Goal: Use online tool/utility: Use online tool/utility

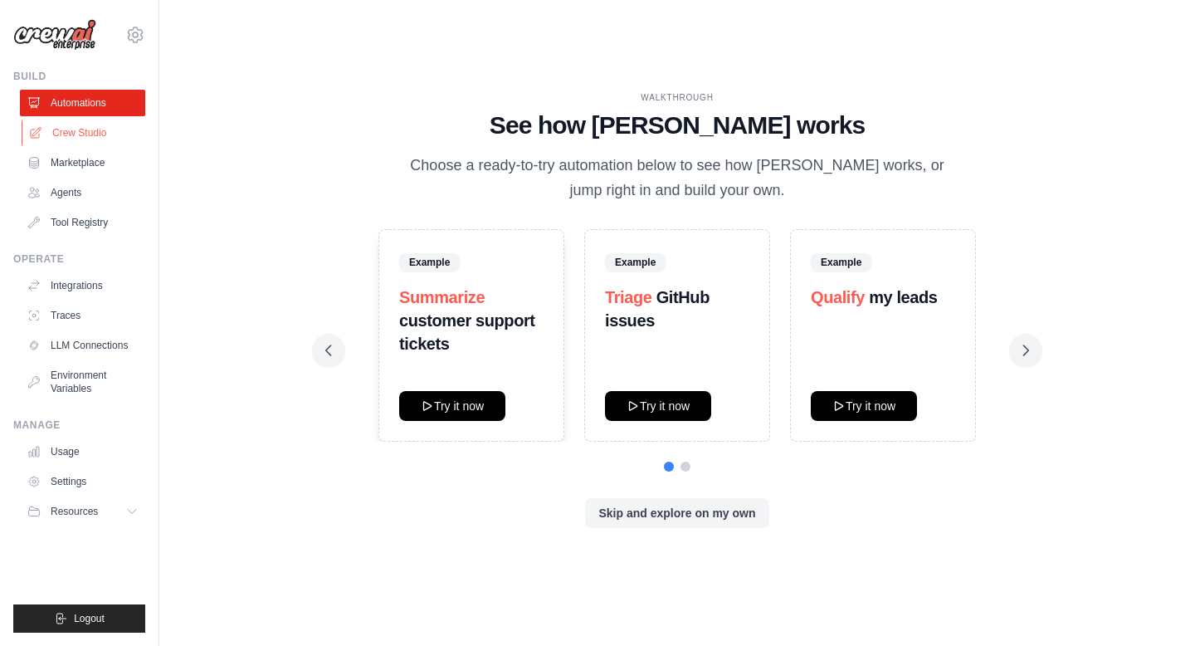
click at [78, 140] on link "Crew Studio" at bounding box center [84, 132] width 125 height 27
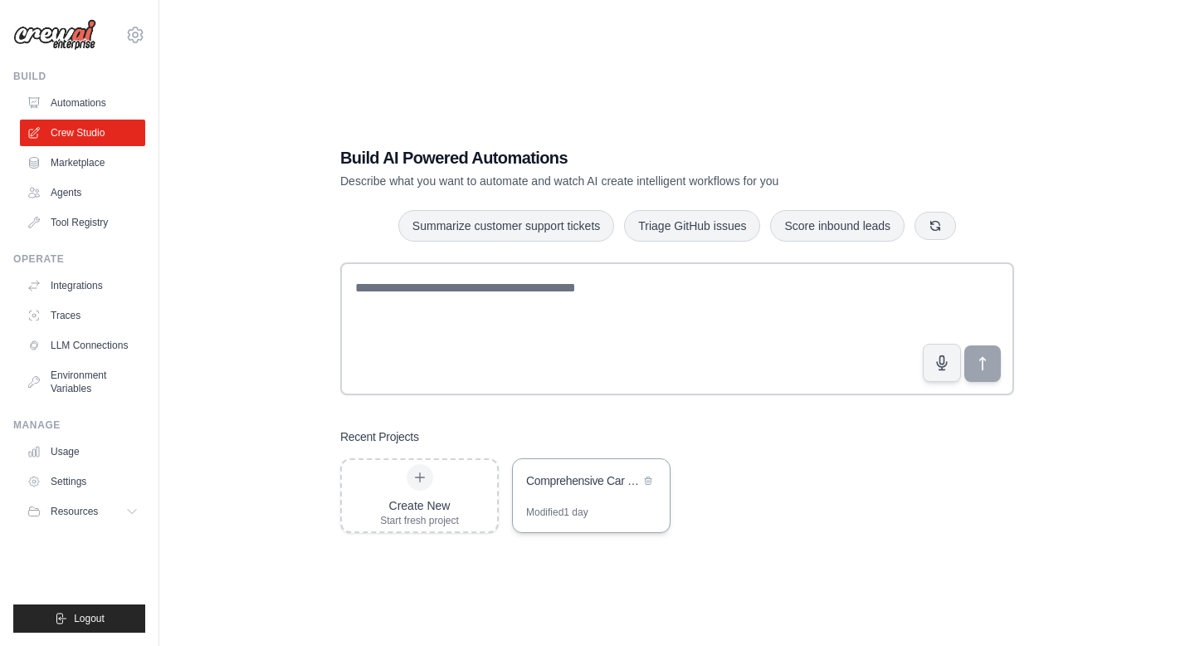
click at [583, 500] on div "Comprehensive Car Finder with Links & Documentation" at bounding box center [591, 482] width 157 height 46
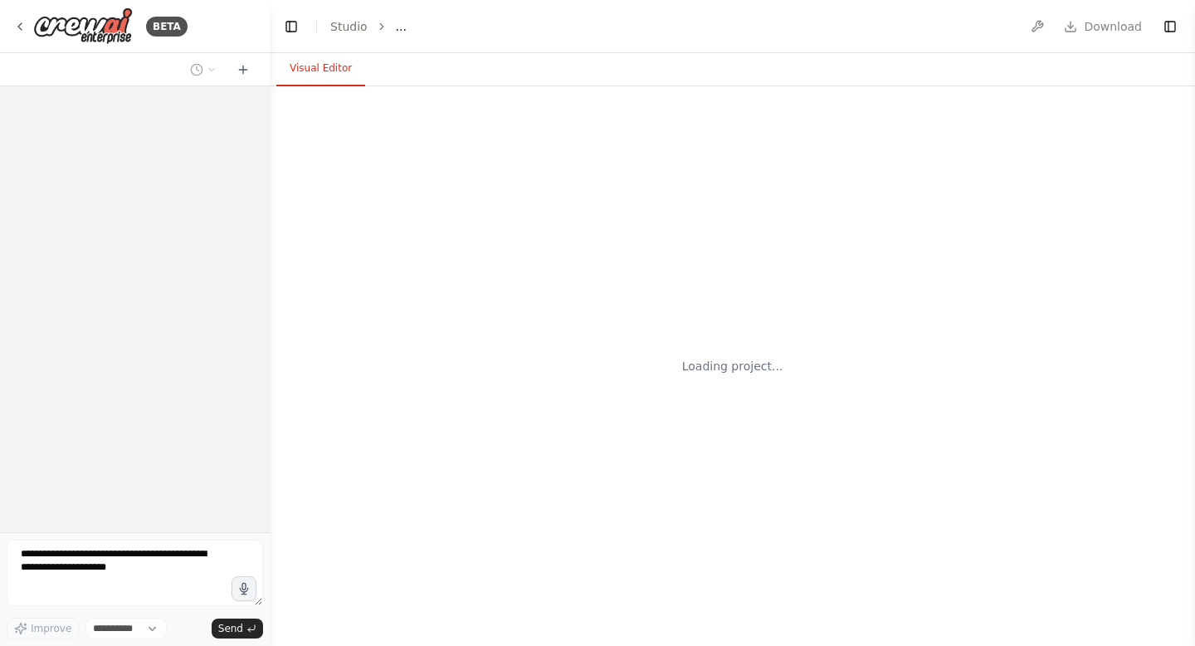
select select "****"
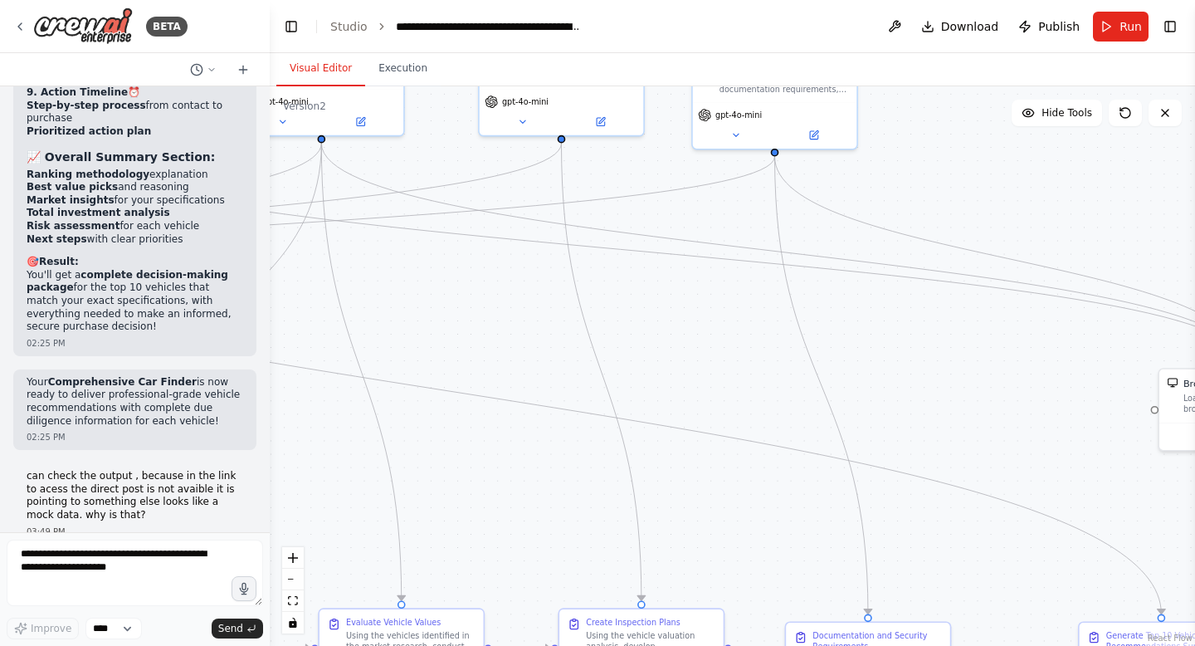
scroll to position [20995, 0]
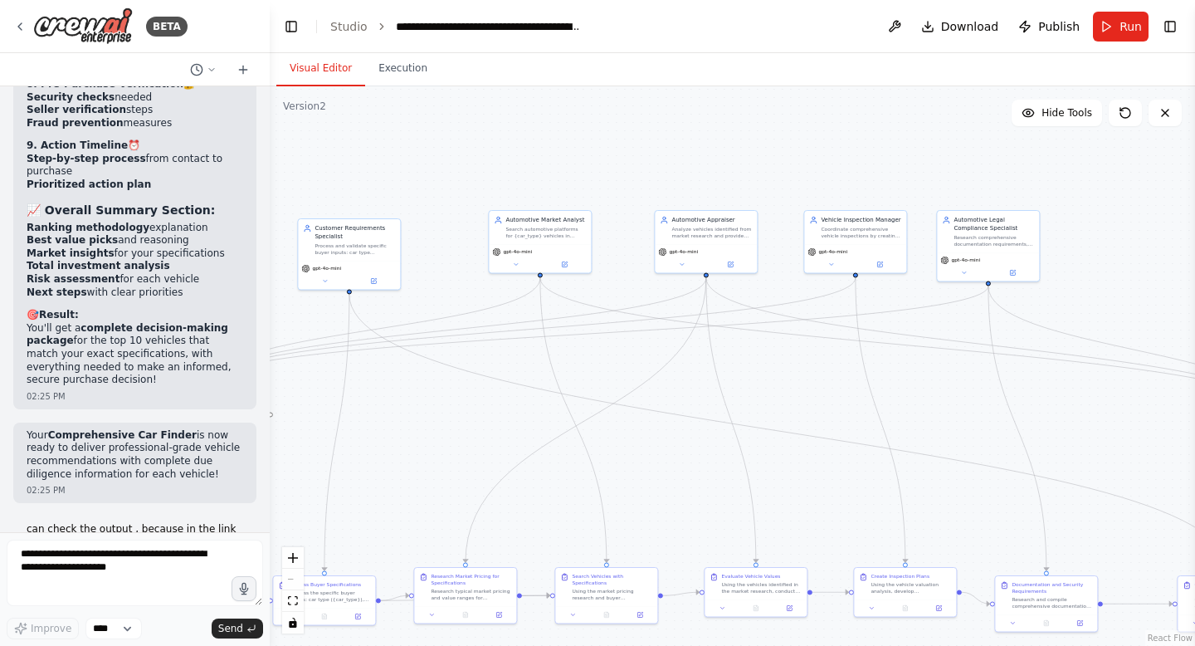
drag, startPoint x: 553, startPoint y: 382, endPoint x: 836, endPoint y: 379, distance: 283.8
click at [838, 381] on div ".deletable-edge-delete-btn { width: 20px; height: 20px; border: 0px solid #ffff…" at bounding box center [732, 365] width 925 height 559
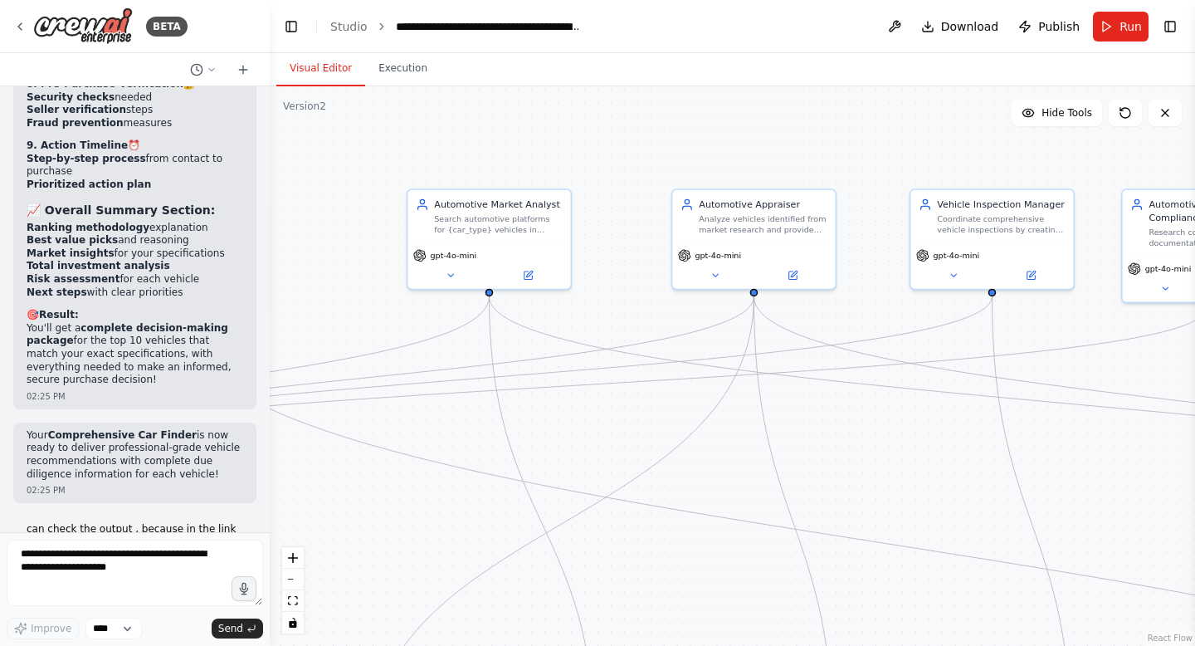
drag, startPoint x: 788, startPoint y: 157, endPoint x: 631, endPoint y: 162, distance: 156.1
click at [631, 162] on div ".deletable-edge-delete-btn { width: 20px; height: 20px; border: 0px solid #ffff…" at bounding box center [732, 365] width 925 height 559
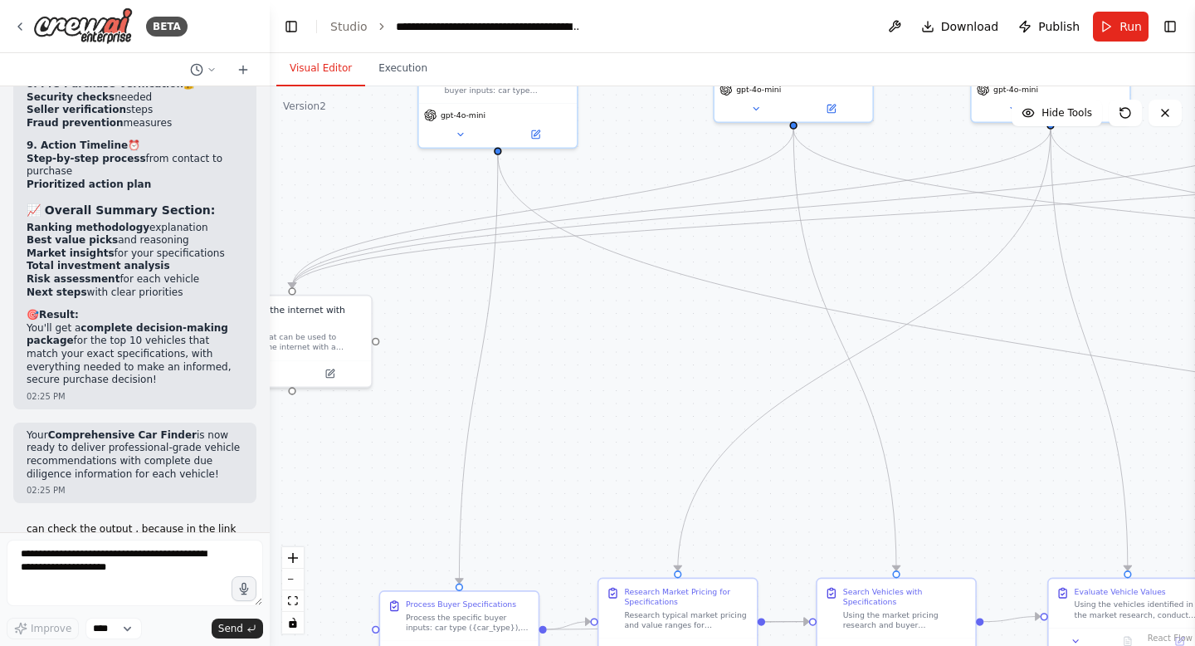
drag, startPoint x: 904, startPoint y: 400, endPoint x: 1192, endPoint y: 232, distance: 333.9
click at [1194, 232] on div "BETA CrewAI Smart Car Buying Assistant - Implementation Prompt Project Overview…" at bounding box center [597, 323] width 1195 height 646
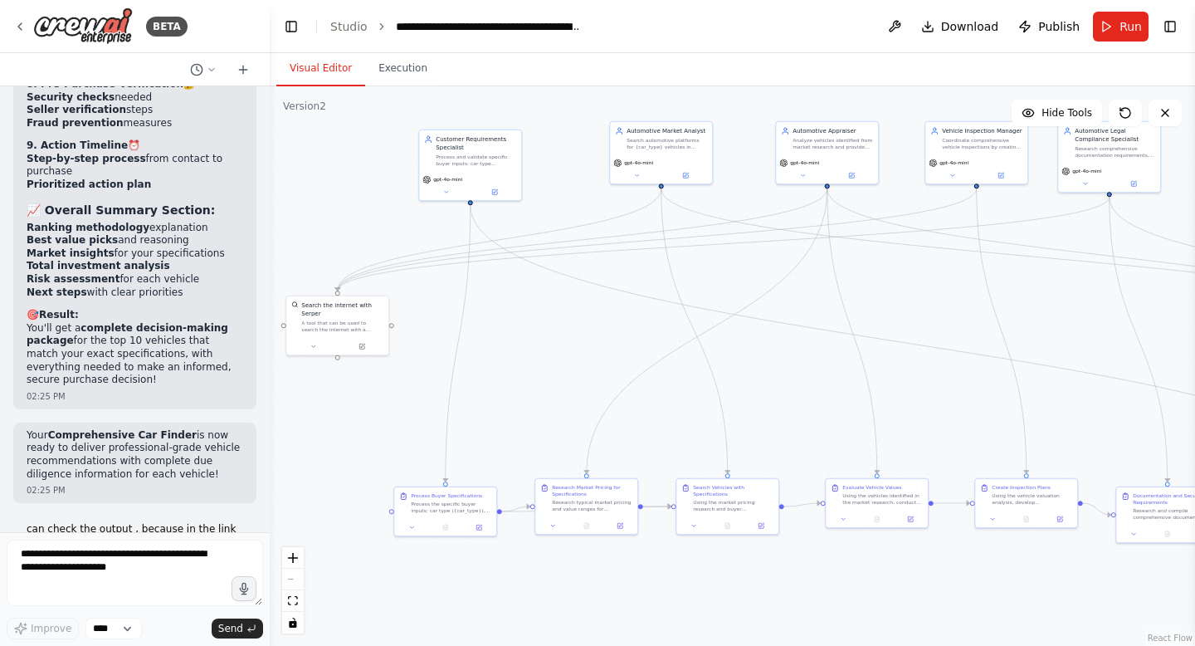
drag, startPoint x: 773, startPoint y: 346, endPoint x: 534, endPoint y: 315, distance: 240.1
click at [544, 317] on div ".deletable-edge-delete-btn { width: 20px; height: 20px; border: 0px solid #ffff…" at bounding box center [732, 365] width 925 height 559
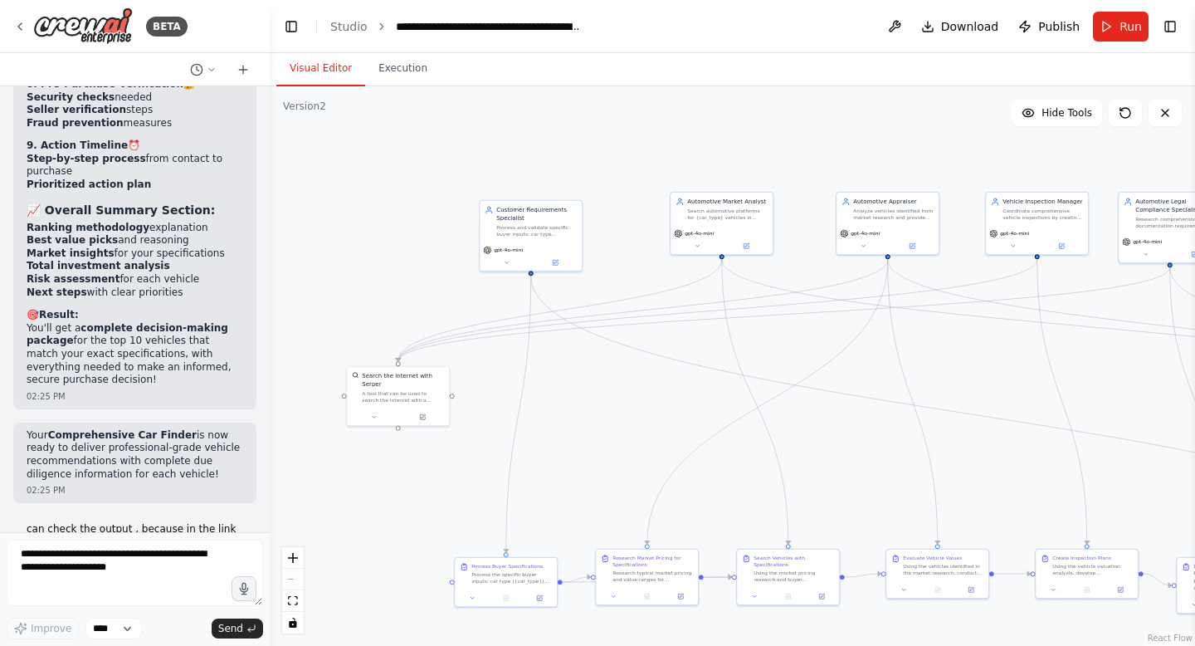
drag, startPoint x: 532, startPoint y: 331, endPoint x: 661, endPoint y: 412, distance: 152.9
click at [661, 412] on div ".deletable-edge-delete-btn { width: 20px; height: 20px; border: 0px solid #ffff…" at bounding box center [732, 365] width 925 height 559
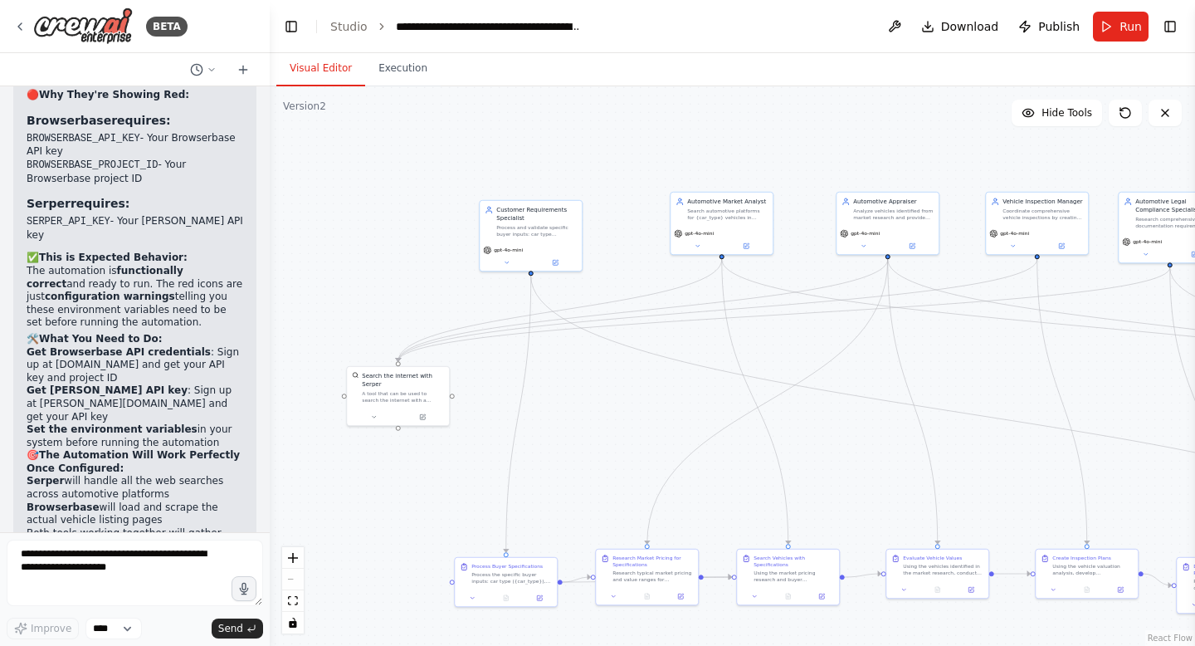
scroll to position [15729, 0]
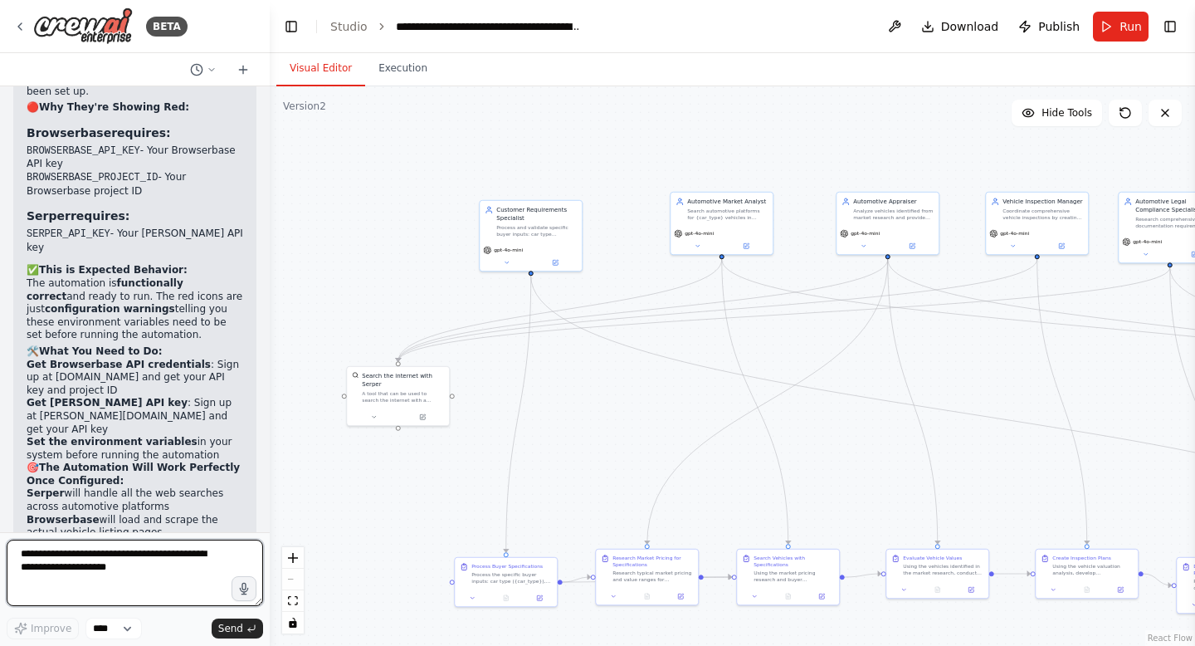
click at [102, 576] on textarea at bounding box center [135, 572] width 256 height 66
type textarea "**********"
